Goal: Task Accomplishment & Management: Use online tool/utility

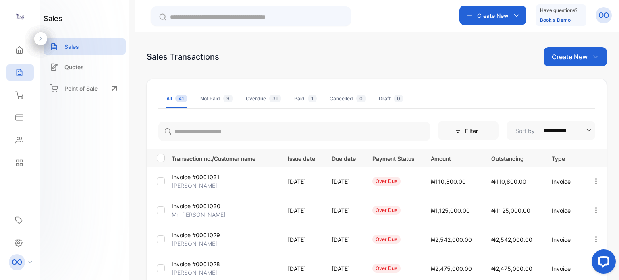
click at [305, 57] on div "Sales Transactions Create New" at bounding box center [377, 56] width 461 height 19
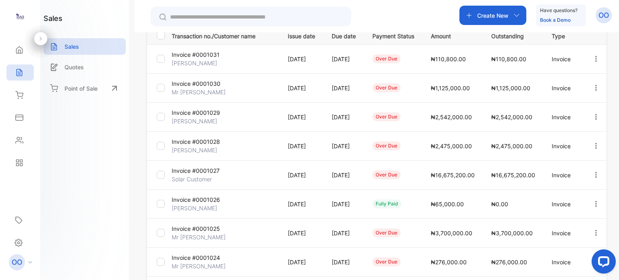
scroll to position [167, 0]
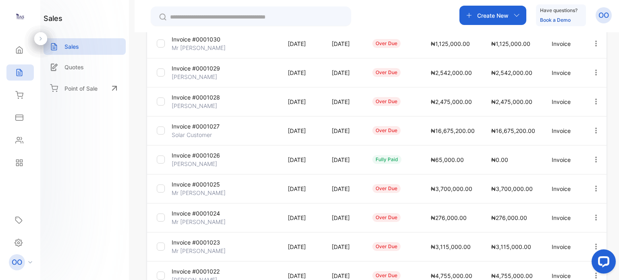
click at [42, 40] on icon at bounding box center [41, 39] width 6 height 6
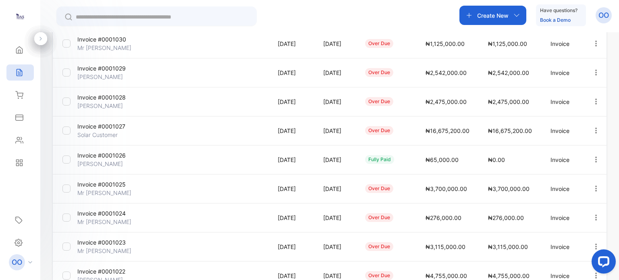
click at [42, 40] on icon at bounding box center [41, 39] width 6 height 6
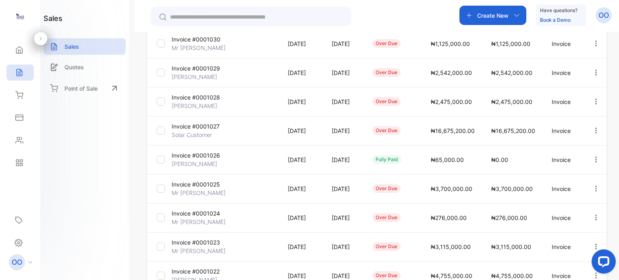
click at [19, 15] on img at bounding box center [20, 16] width 12 height 12
click at [28, 261] on icon at bounding box center [30, 262] width 4 height 2
click at [57, 256] on p "Log out" at bounding box center [64, 256] width 17 height 7
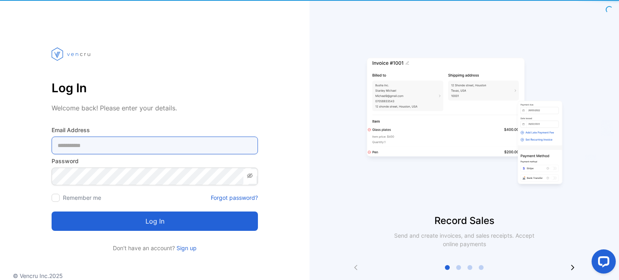
type Address-inputemail "**********"
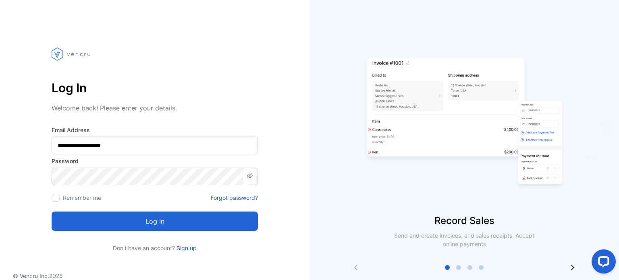
click at [192, 221] on button "Log in" at bounding box center [155, 221] width 206 height 19
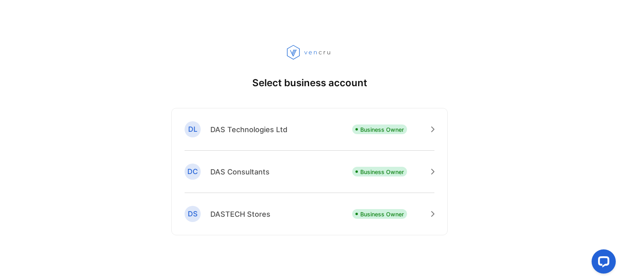
click at [263, 131] on p "DAS Technologies Ltd" at bounding box center [249, 129] width 77 height 11
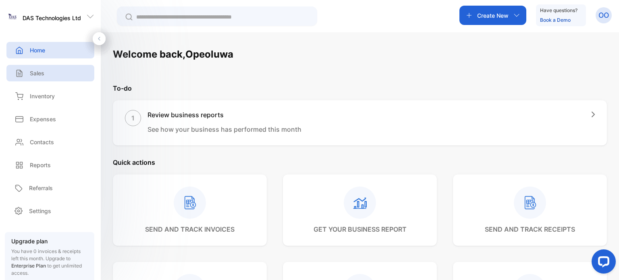
click at [42, 77] on p "Sales" at bounding box center [37, 73] width 15 height 8
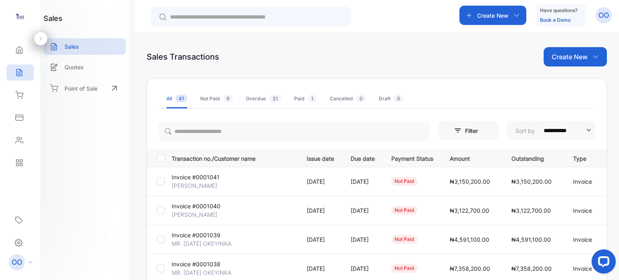
click at [578, 56] on p "Create New" at bounding box center [570, 57] width 36 height 10
click at [578, 82] on span "Invoice" at bounding box center [576, 83] width 19 height 8
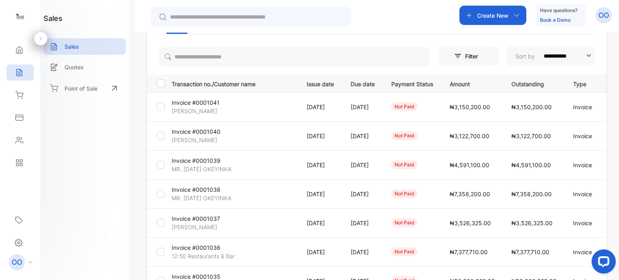
scroll to position [161, 0]
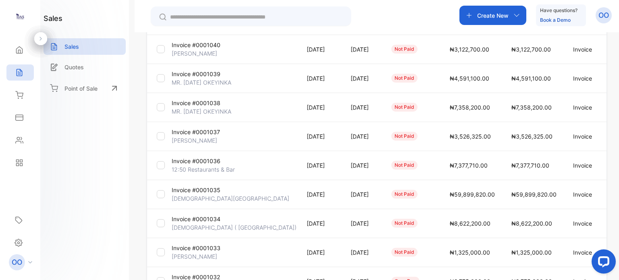
click at [205, 140] on p "[PERSON_NAME]" at bounding box center [195, 140] width 46 height 8
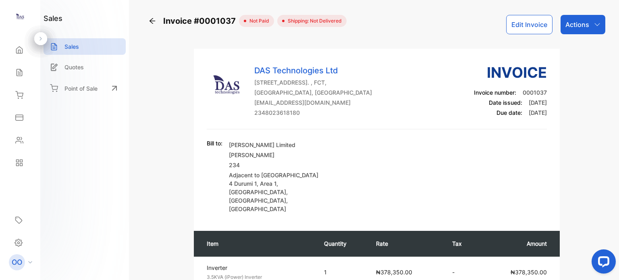
click at [515, 24] on button "Edit Invoice" at bounding box center [530, 24] width 46 height 19
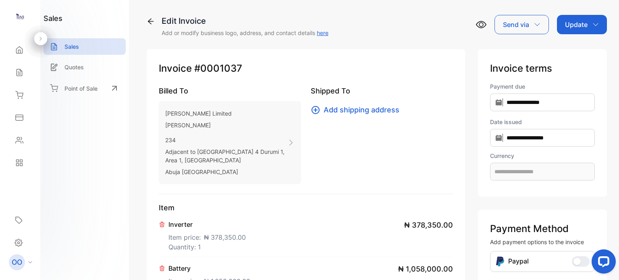
type input "**********"
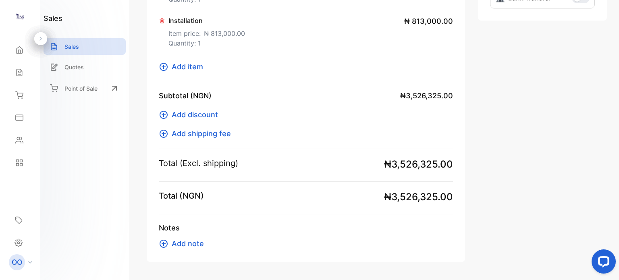
scroll to position [406, 0]
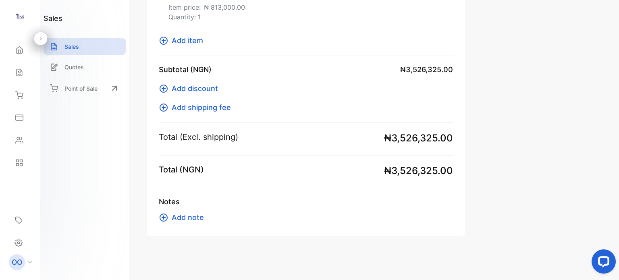
click at [182, 39] on span "Add item" at bounding box center [187, 40] width 31 height 11
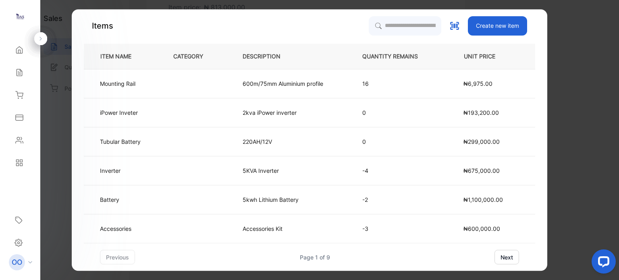
click at [511, 255] on button "next" at bounding box center [507, 257] width 25 height 15
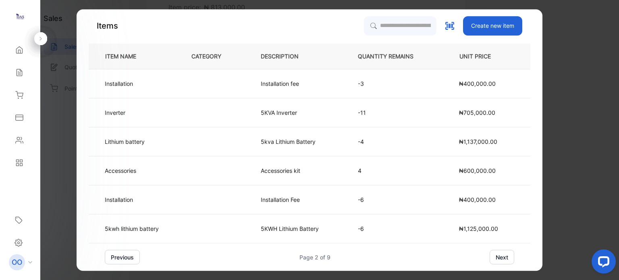
click at [502, 254] on button "next" at bounding box center [502, 257] width 25 height 15
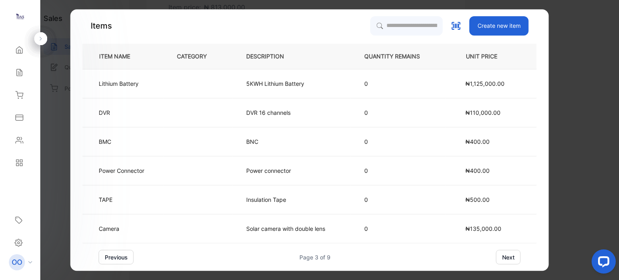
click at [507, 254] on button "next" at bounding box center [508, 257] width 25 height 15
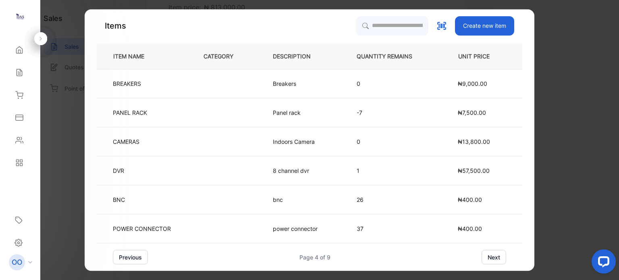
click at [495, 255] on button "next" at bounding box center [494, 257] width 25 height 15
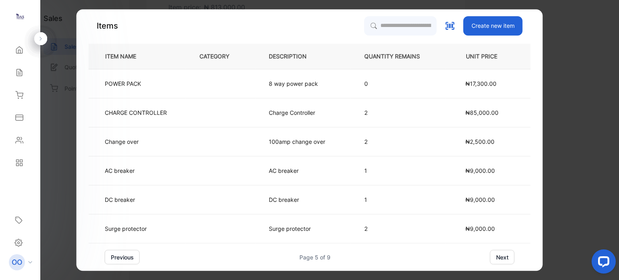
click at [498, 256] on button "next" at bounding box center [502, 257] width 25 height 15
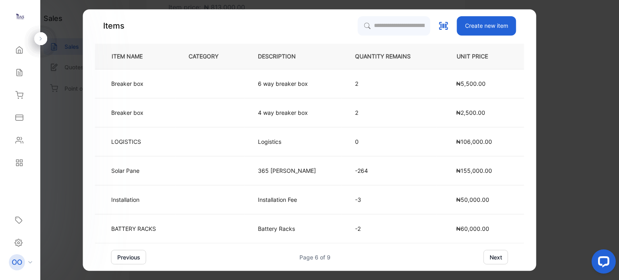
click at [495, 256] on button "next" at bounding box center [496, 257] width 25 height 15
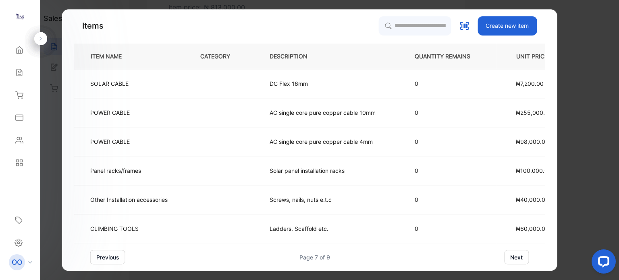
click at [512, 259] on button "next" at bounding box center [517, 257] width 25 height 15
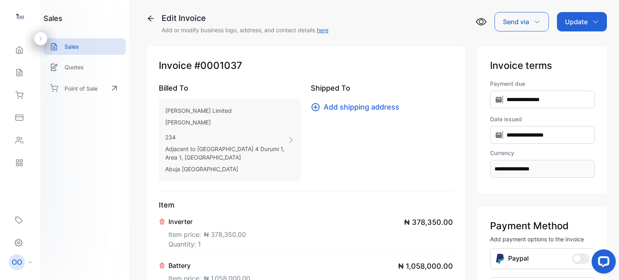
scroll to position [0, 0]
